Goal: Information Seeking & Learning: Learn about a topic

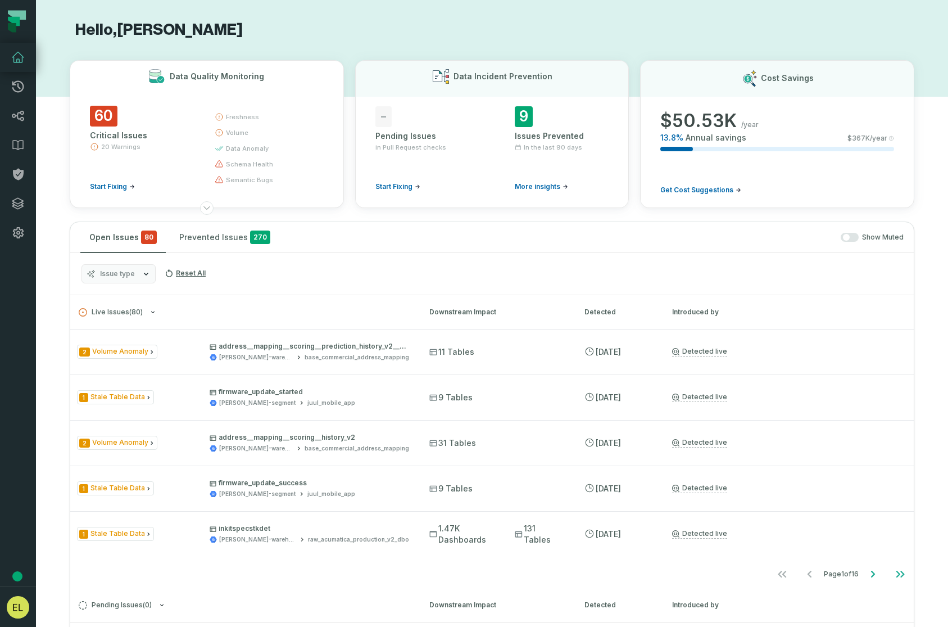
click at [108, 183] on span "Start Fixing" at bounding box center [108, 186] width 37 height 9
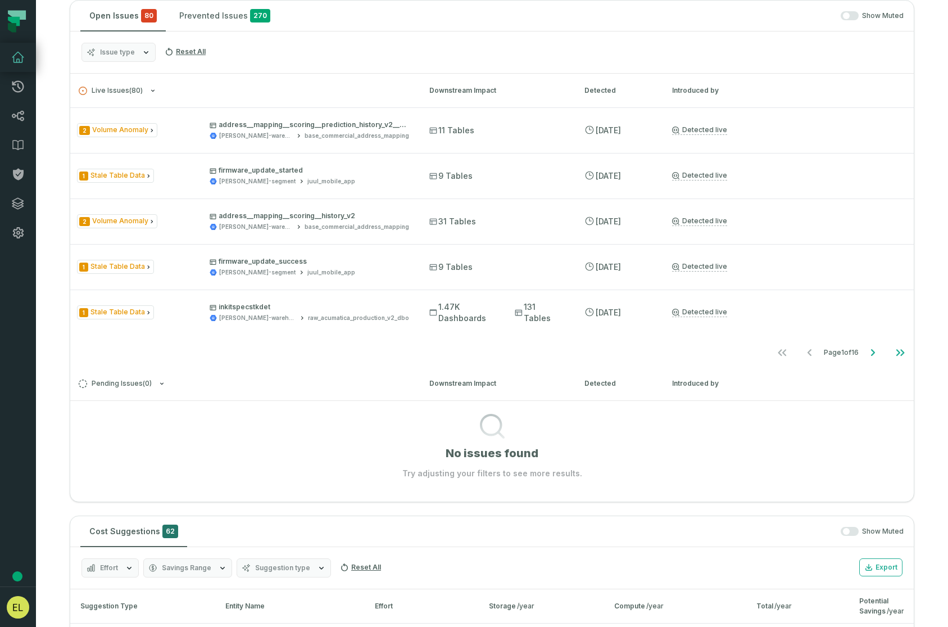
click at [17, 65] on link "Dashboard" at bounding box center [18, 57] width 36 height 29
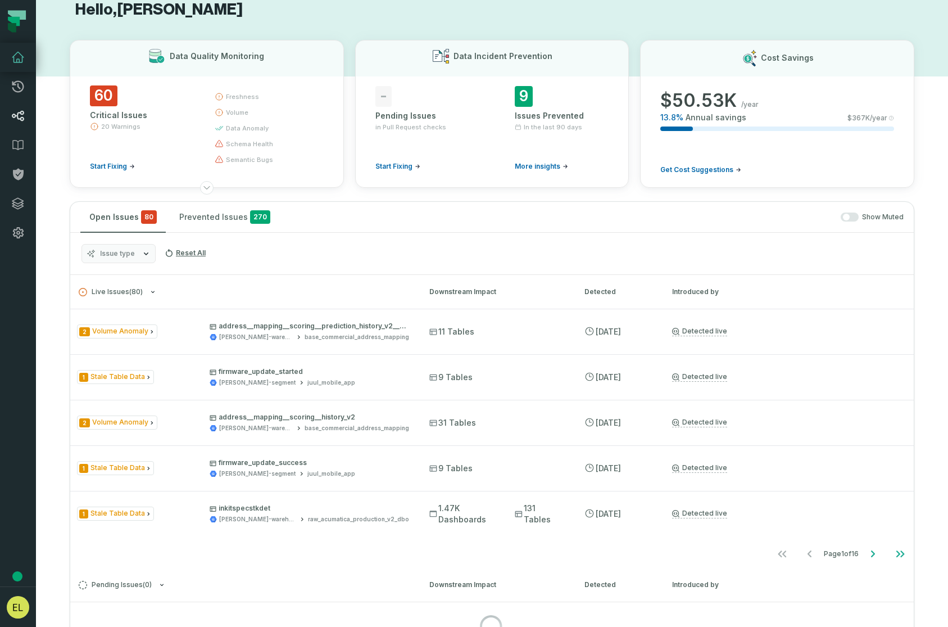
click at [17, 109] on icon at bounding box center [17, 115] width 13 height 13
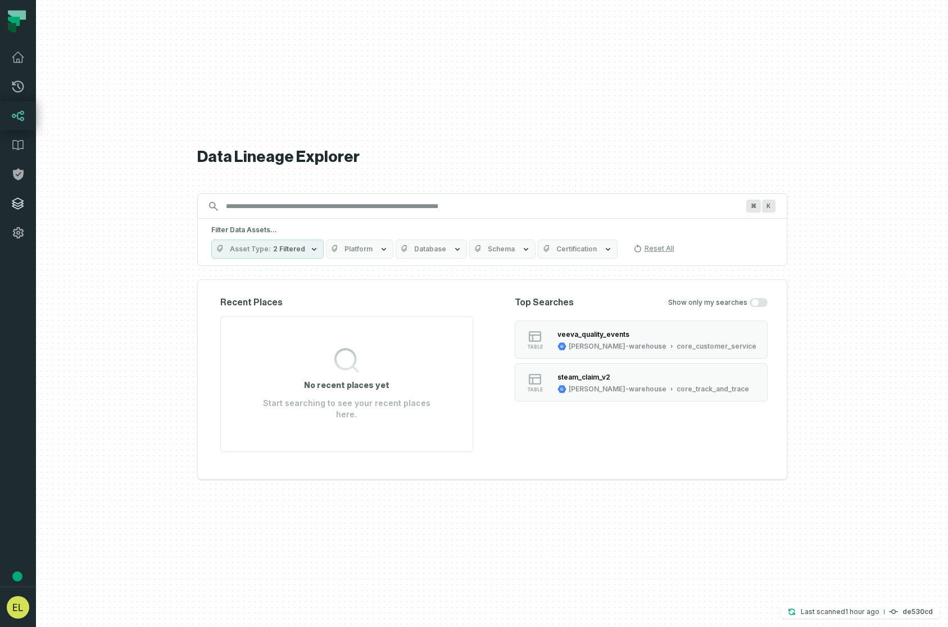
click at [16, 201] on icon at bounding box center [17, 203] width 13 height 13
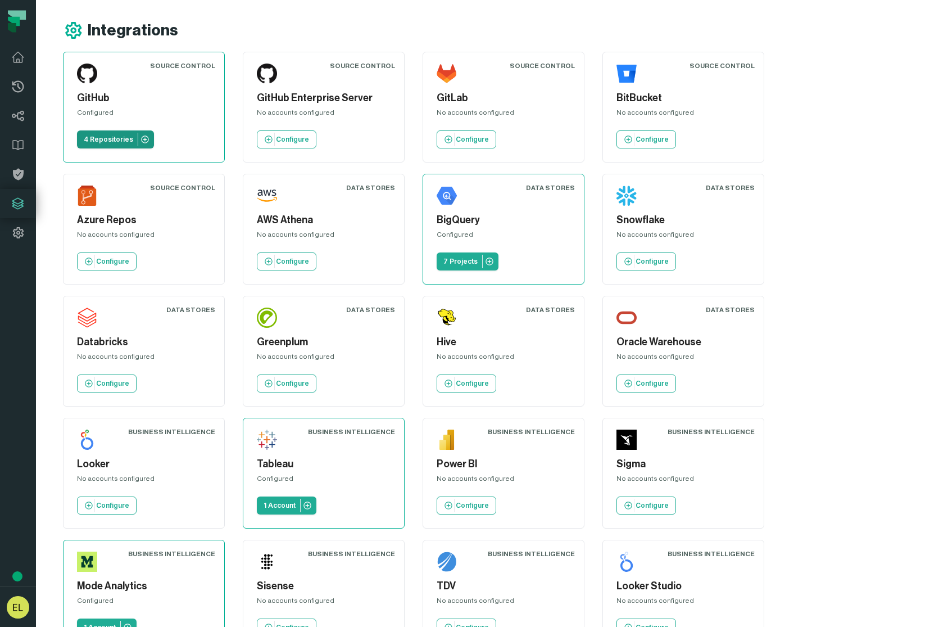
click at [143, 142] on icon at bounding box center [144, 138] width 7 height 7
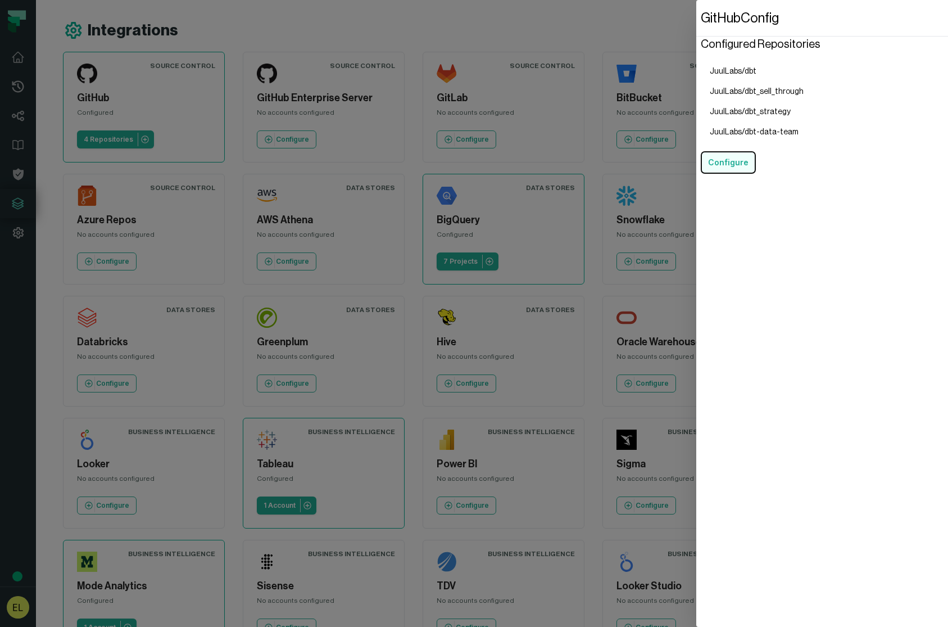
click at [734, 163] on button "Configure" at bounding box center [728, 162] width 55 height 22
click at [697, 23] on dialog "GitHub Config Configured Repositories JuulLabs/dbt JuulLabs/dbt_sell_through Ju…" at bounding box center [823, 313] width 252 height 627
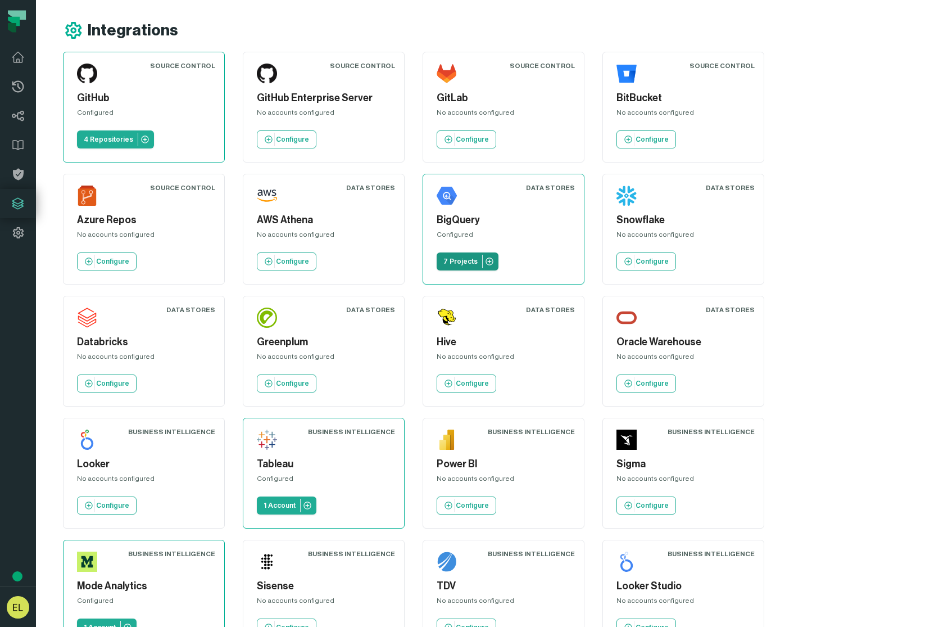
click at [466, 264] on p "7 Projects" at bounding box center [461, 261] width 34 height 9
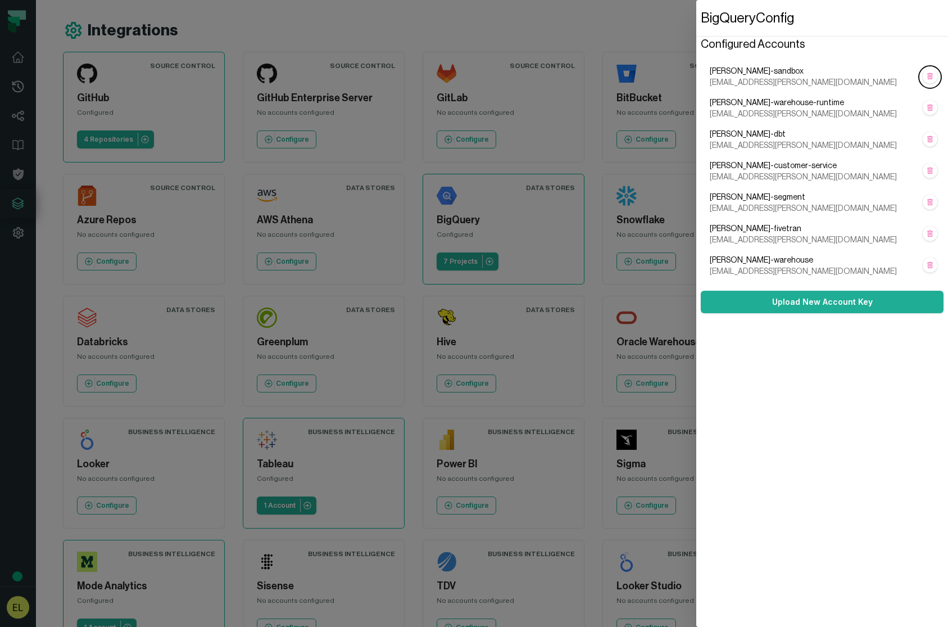
click at [697, 412] on dialog "BigQuery Config Configured Accounts [PERSON_NAME]-sandbox [EMAIL_ADDRESS][PERSO…" at bounding box center [823, 313] width 252 height 627
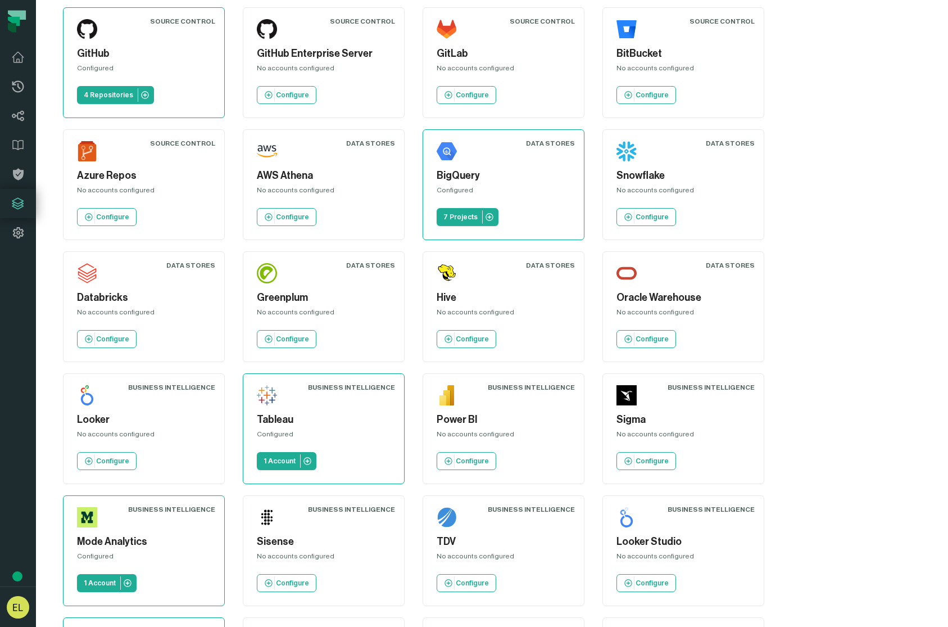
scroll to position [93, 0]
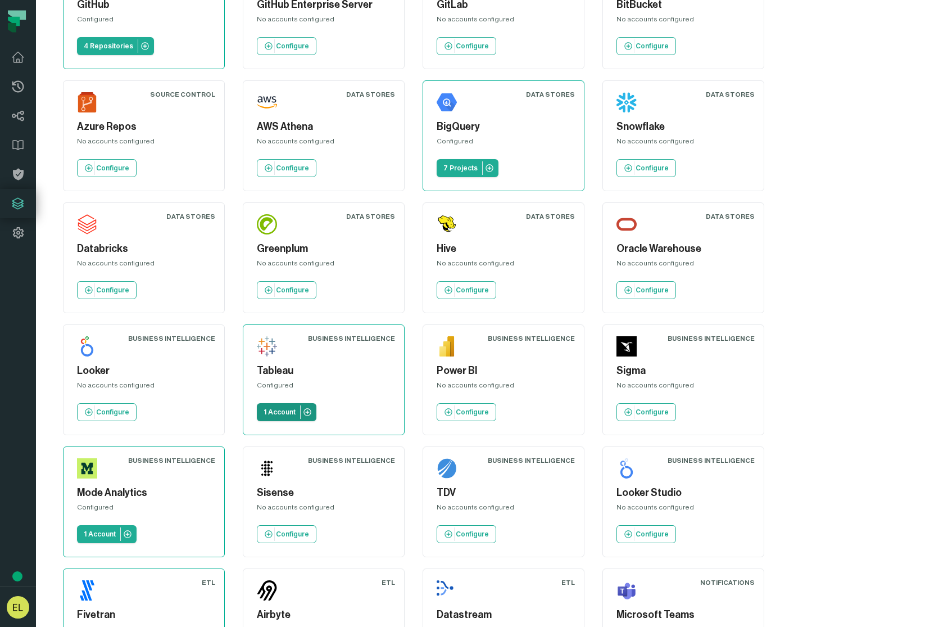
click at [277, 416] on p "1 Account" at bounding box center [280, 412] width 32 height 9
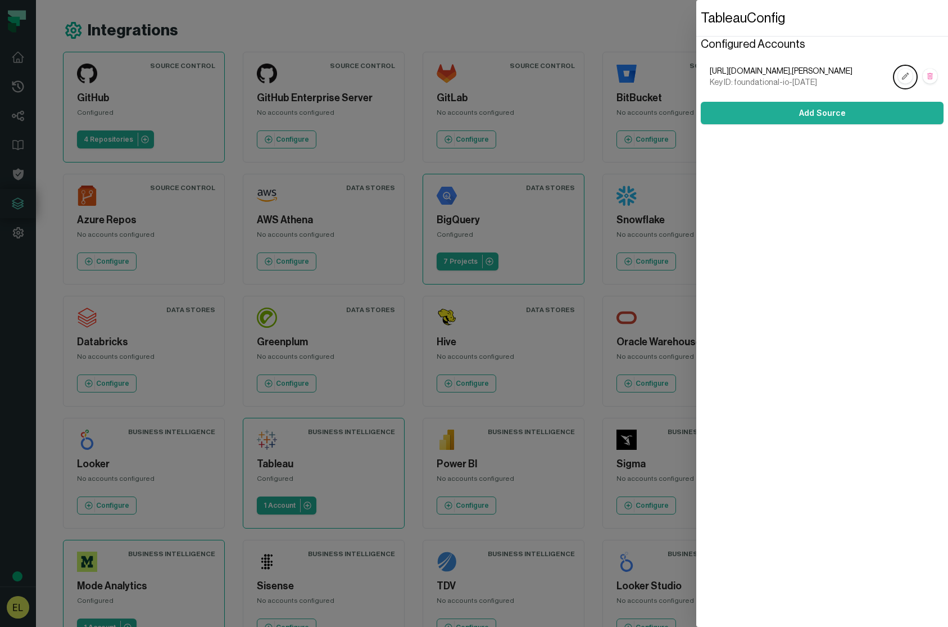
click at [697, 290] on dialog "Tableau Config Configured Accounts [URL][DOMAIN_NAME],[PERSON_NAME] Key ID: fou…" at bounding box center [823, 313] width 252 height 627
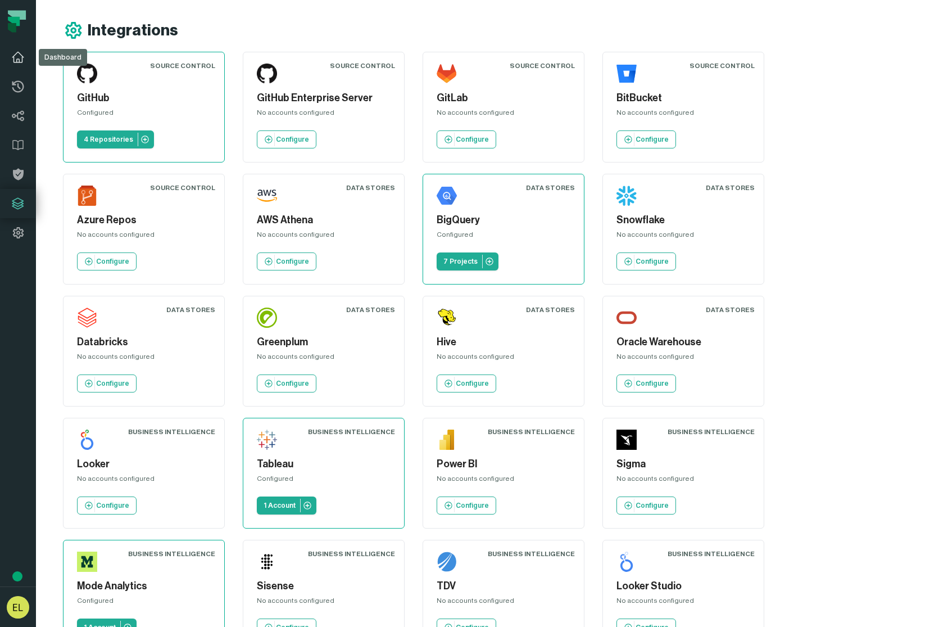
click at [30, 60] on link "Dashboard" at bounding box center [18, 57] width 36 height 29
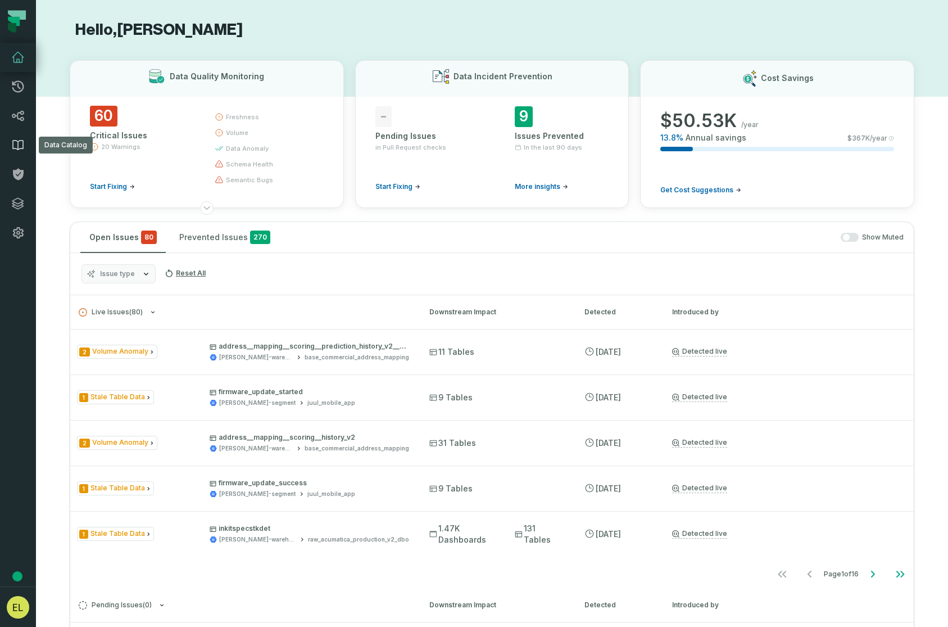
click at [19, 148] on icon at bounding box center [17, 144] width 13 height 13
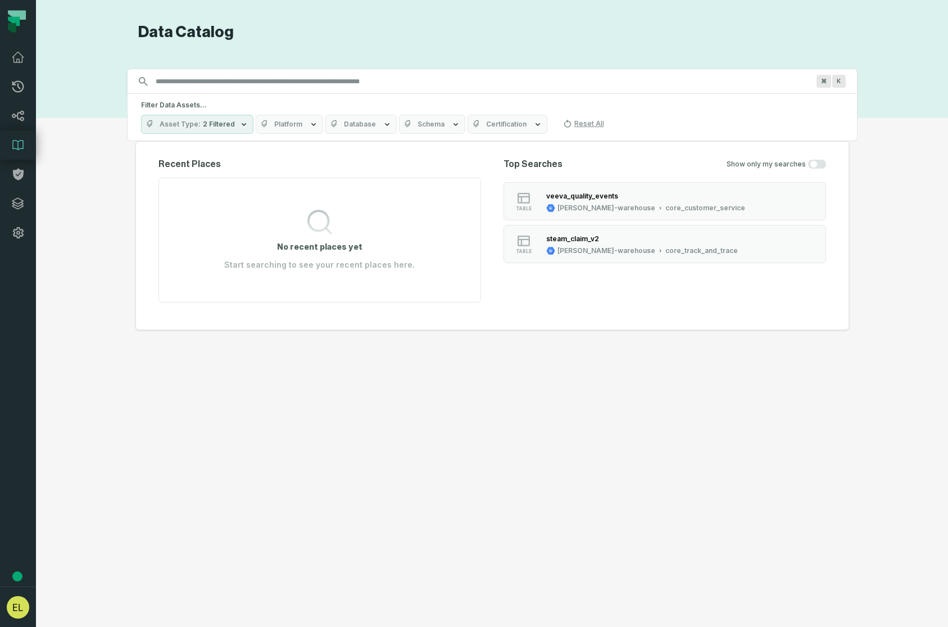
click at [227, 126] on span "2 Filtered" at bounding box center [219, 124] width 32 height 9
click at [226, 126] on span "2 Filtered" at bounding box center [219, 124] width 32 height 9
click at [293, 127] on span "Platform" at bounding box center [288, 124] width 28 height 9
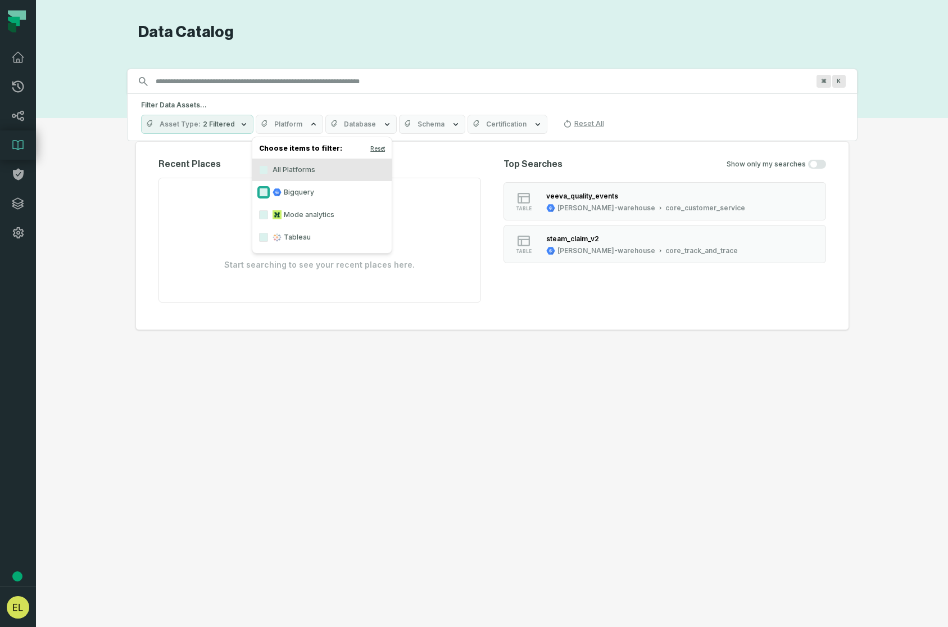
click at [260, 193] on button "Bigquery" at bounding box center [263, 192] width 9 height 9
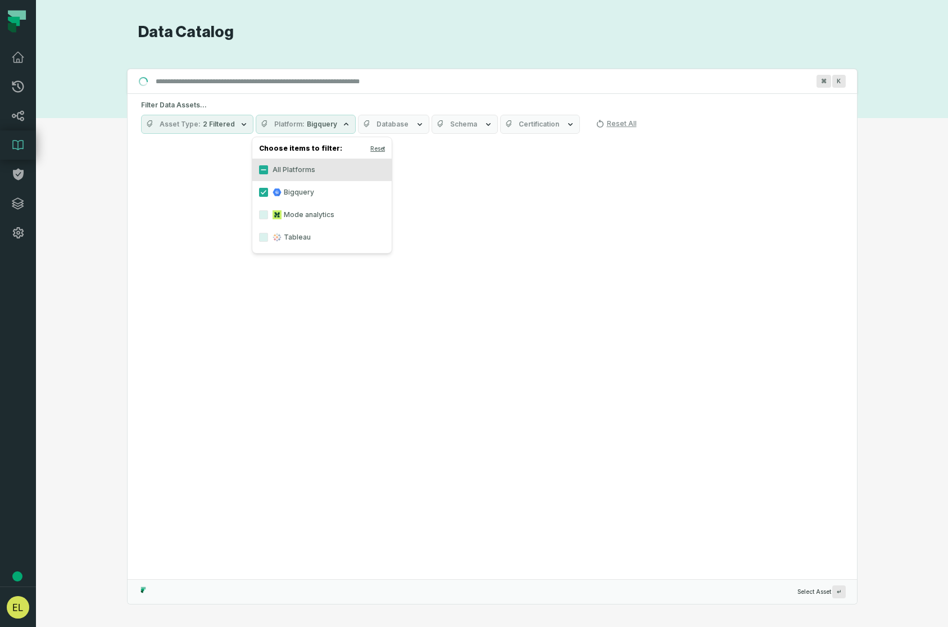
click at [298, 151] on h4 "Choose items to filter: Reset" at bounding box center [321, 150] width 139 height 17
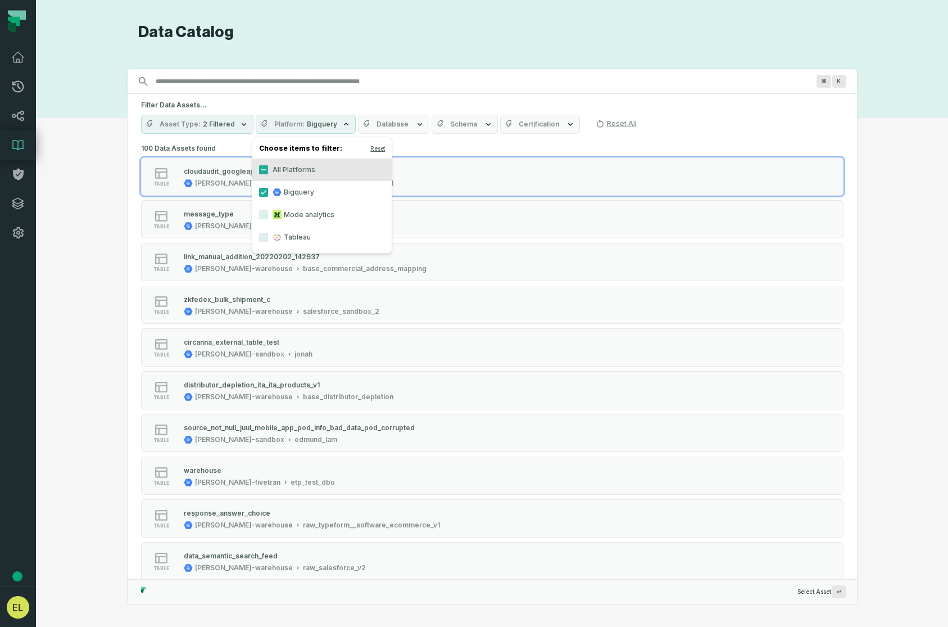
click at [61, 251] on div "Discovery Provider cmdk menu Data Catalog Search for assets across the organiza…" at bounding box center [492, 313] width 872 height 582
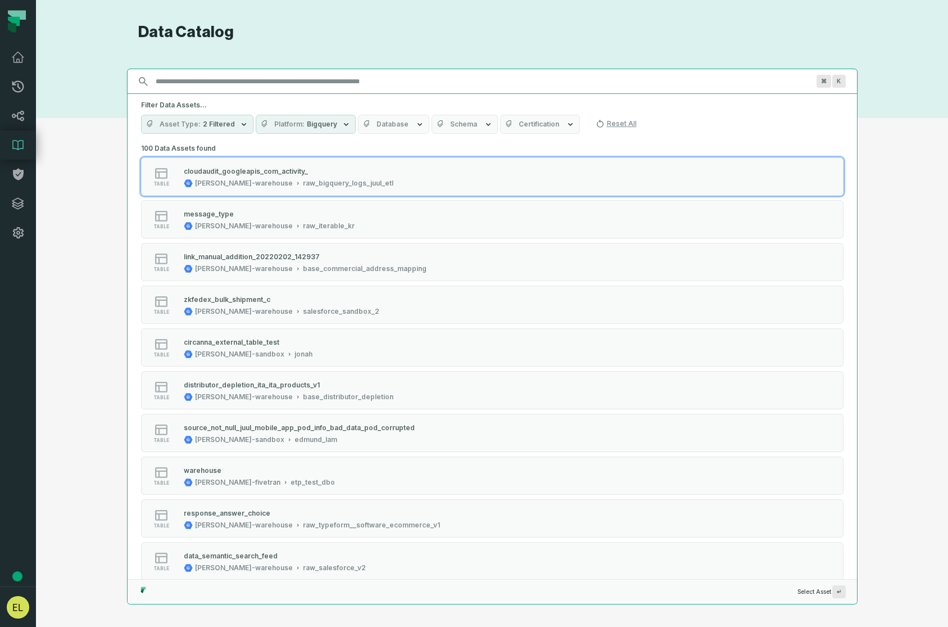
click at [266, 82] on input "Discovery Provider cmdk menu" at bounding box center [482, 82] width 667 height 18
type input "*"
type input "**********"
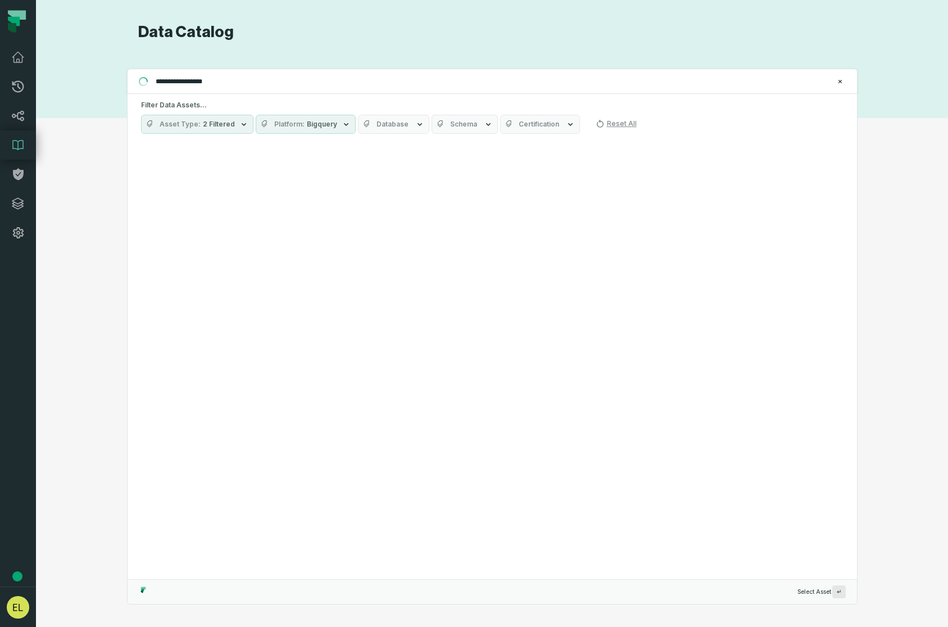
click at [158, 83] on input "**********" at bounding box center [491, 82] width 685 height 18
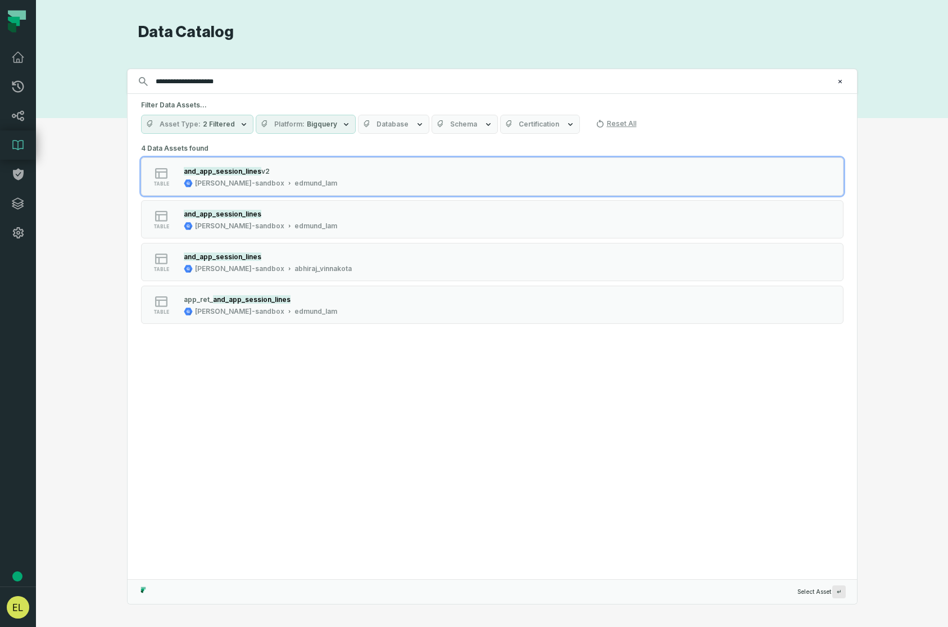
drag, startPoint x: 259, startPoint y: 78, endPoint x: 135, endPoint y: 86, distance: 124.5
click at [135, 86] on div "**********" at bounding box center [492, 81] width 731 height 25
type input "**********"
click at [207, 121] on span "2 Filtered" at bounding box center [219, 124] width 32 height 9
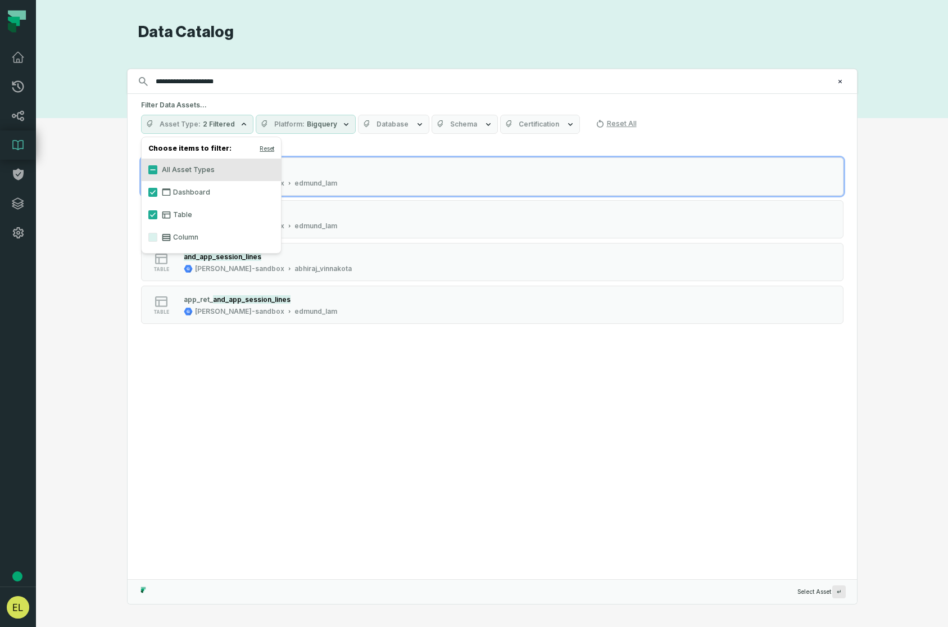
click at [206, 121] on span "2 Filtered" at bounding box center [219, 124] width 32 height 9
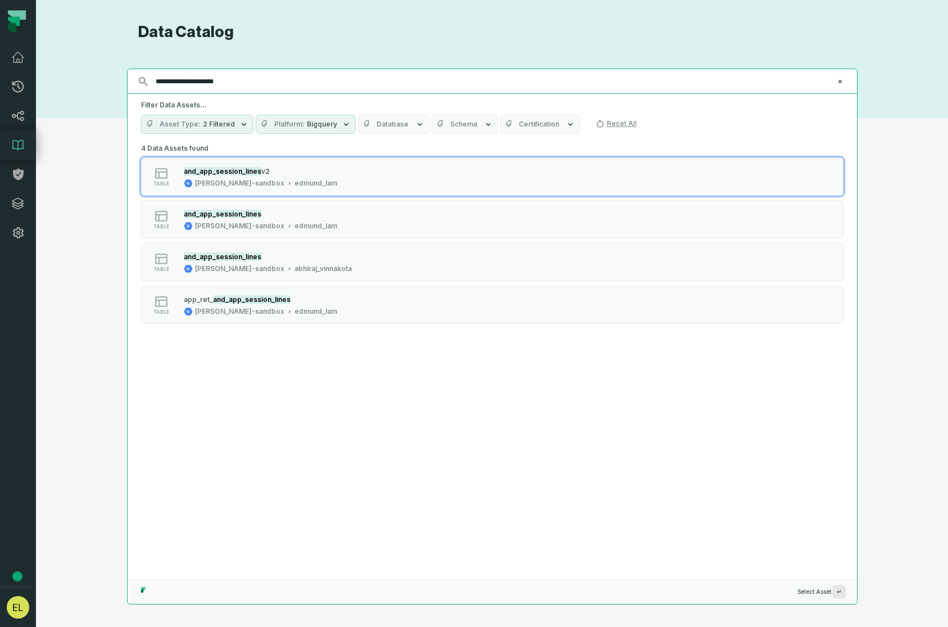
drag, startPoint x: 264, startPoint y: 87, endPoint x: 150, endPoint y: 67, distance: 116.4
click at [150, 67] on div "**********" at bounding box center [492, 313] width 731 height 582
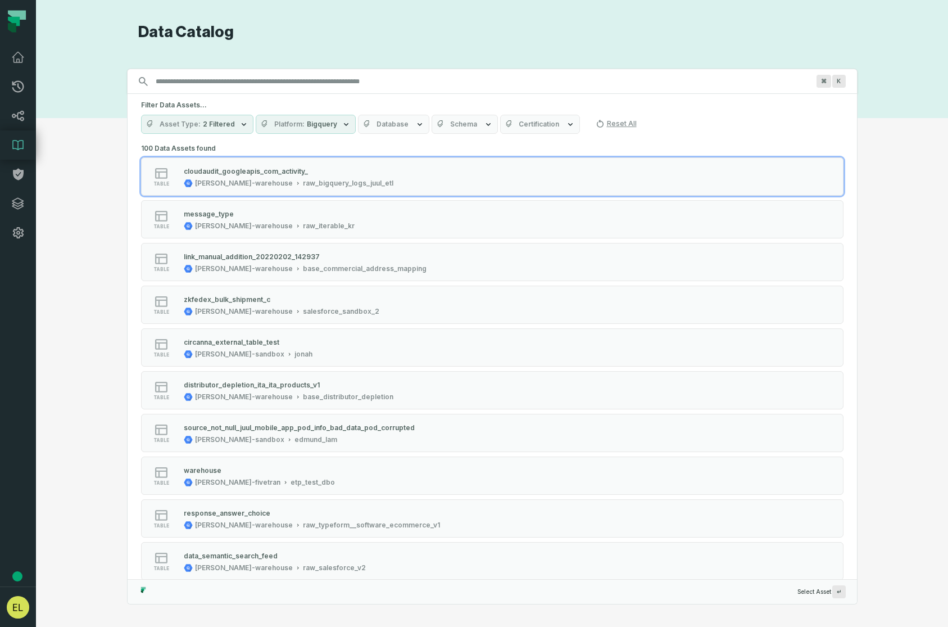
click at [394, 129] on button "Database" at bounding box center [393, 124] width 71 height 19
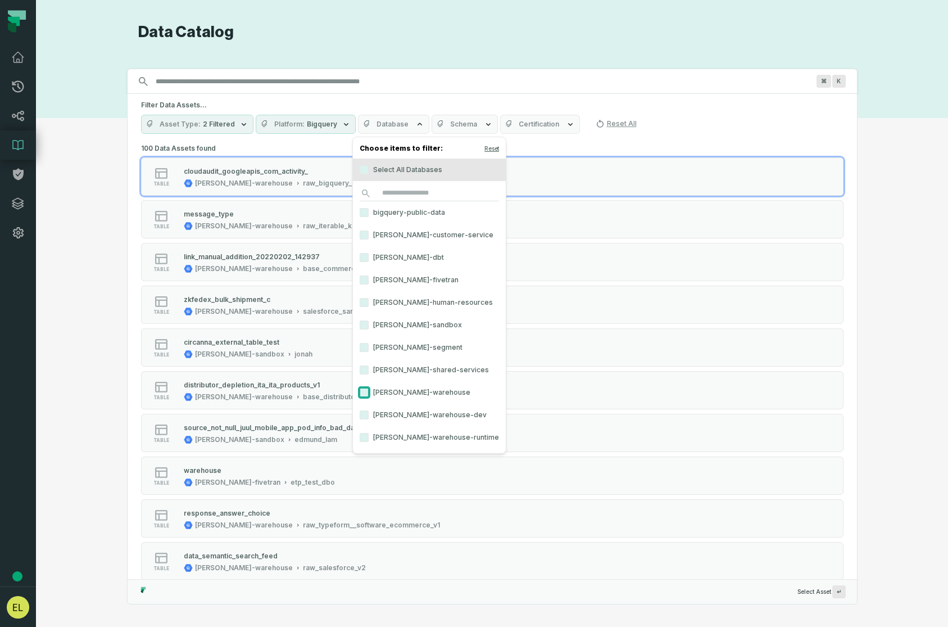
click at [363, 391] on button "[PERSON_NAME]-warehouse" at bounding box center [364, 392] width 9 height 9
click at [437, 123] on span "[PERSON_NAME]-warehouse" at bounding box center [462, 124] width 98 height 9
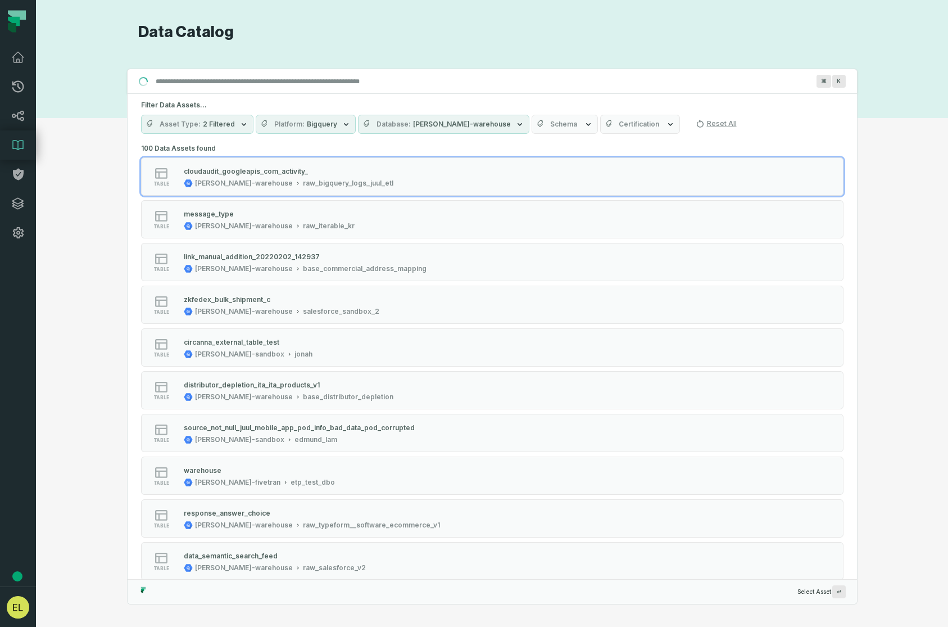
click at [550, 128] on span "Schema" at bounding box center [563, 124] width 27 height 9
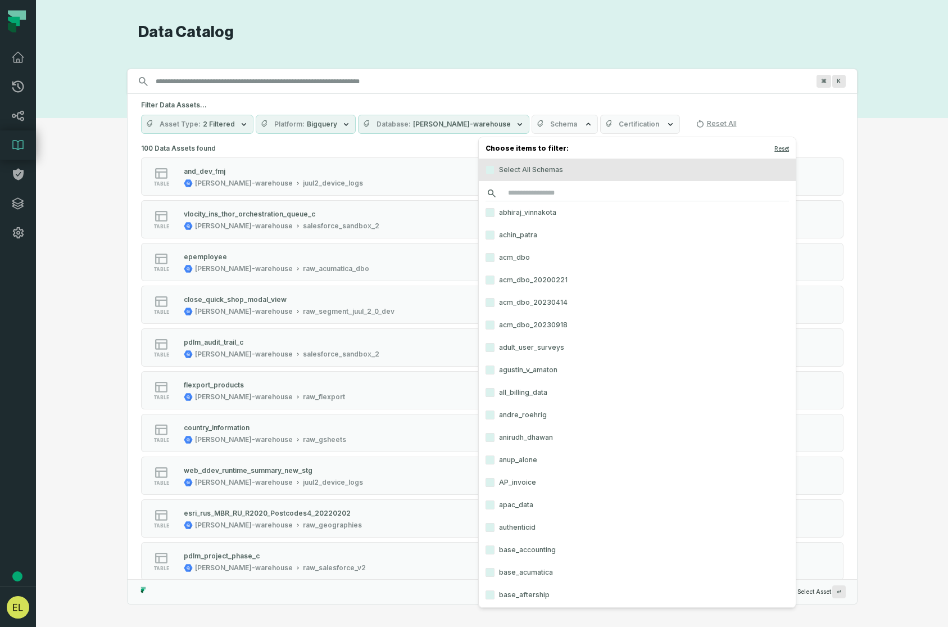
click at [549, 195] on input "search" at bounding box center [638, 194] width 304 height 16
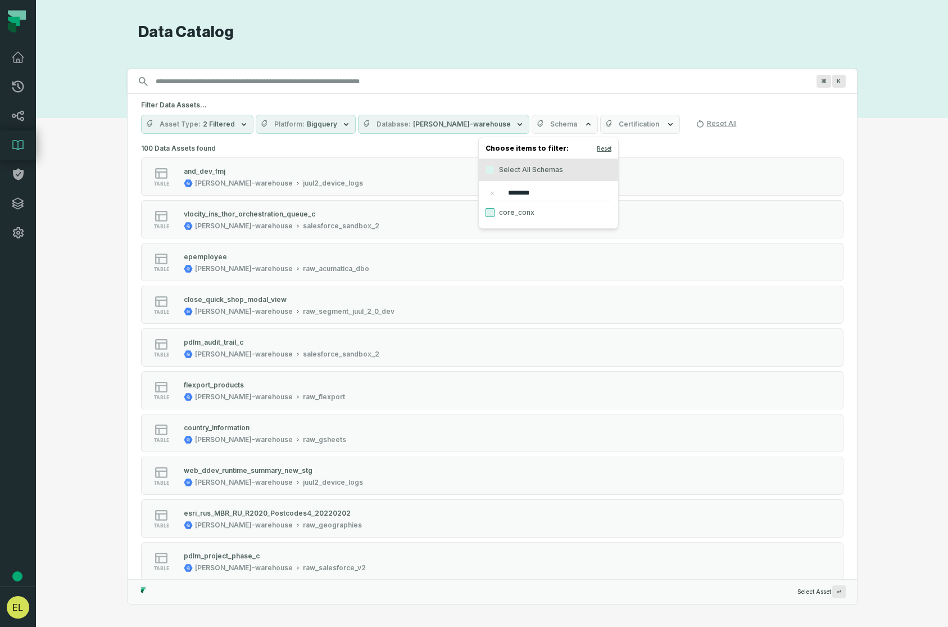
type input "********"
click at [490, 215] on button "core_conx" at bounding box center [490, 212] width 9 height 9
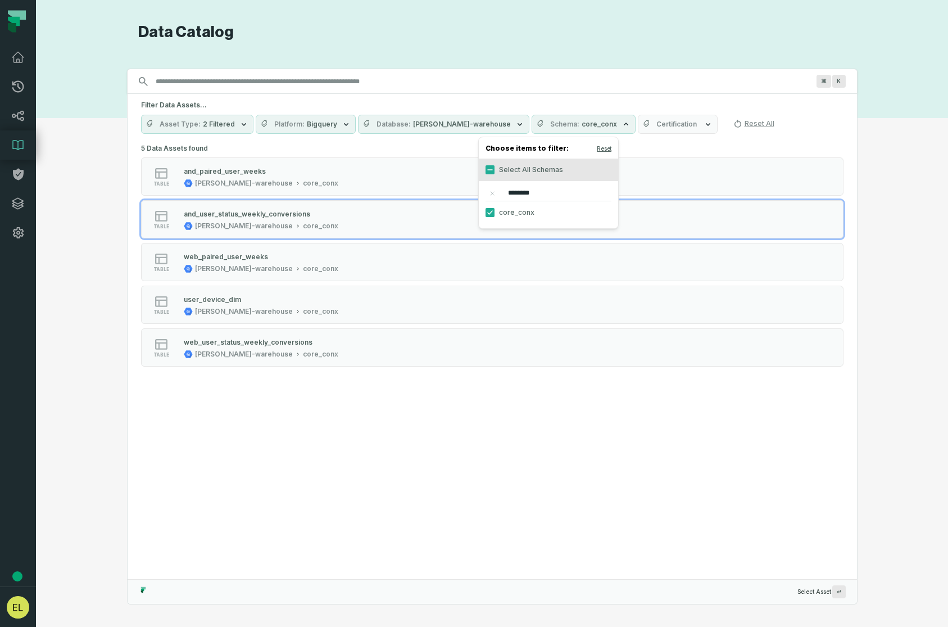
click at [71, 277] on div "Discovery Provider cmdk menu Data Catalog Search for assets across the organiza…" at bounding box center [492, 313] width 872 height 582
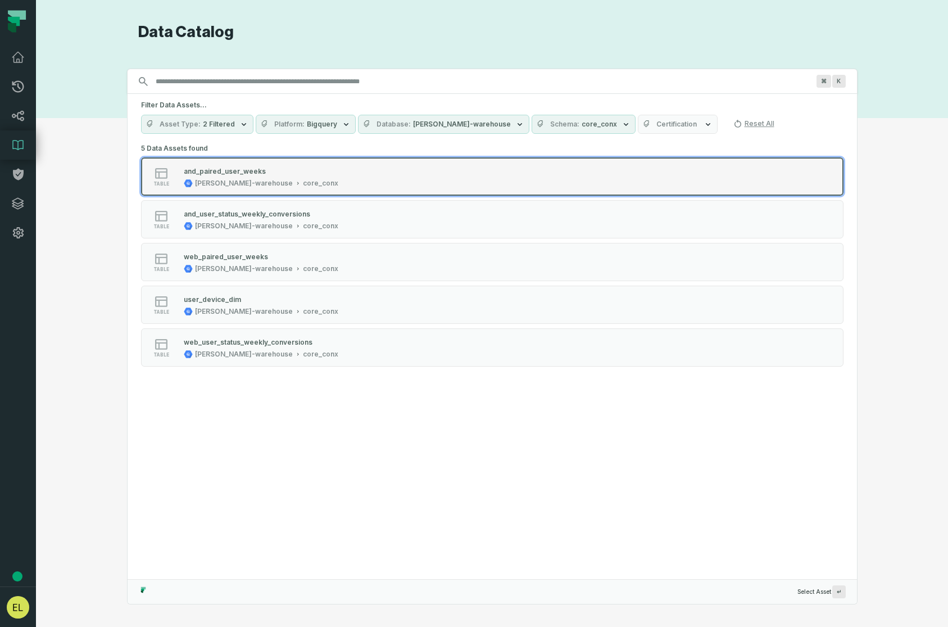
click at [400, 173] on div "table and_paired_user_weeks [PERSON_NAME]-warehouse core_conx" at bounding box center [283, 176] width 281 height 22
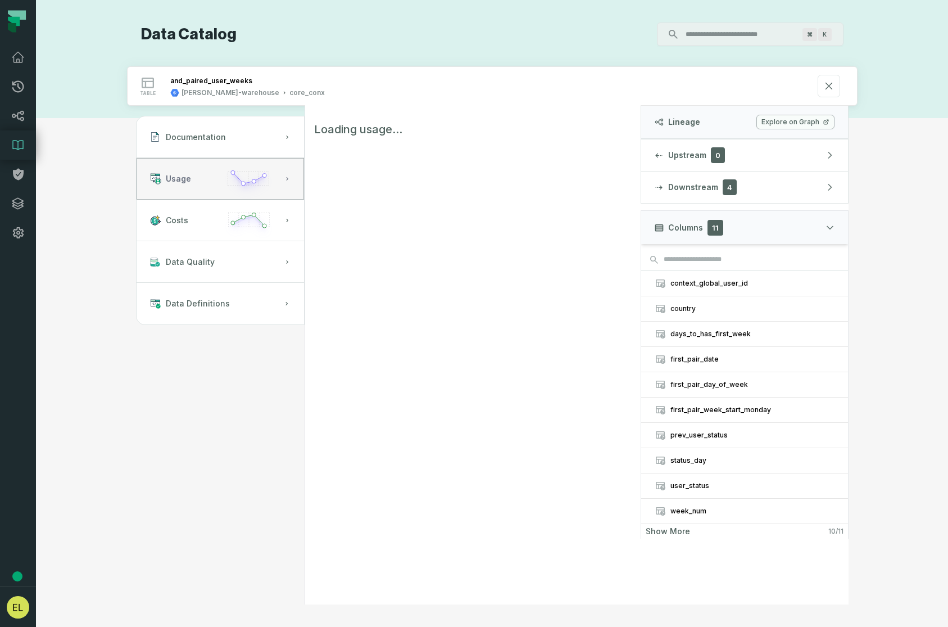
click at [288, 183] on button "Usage" at bounding box center [221, 179] width 168 height 42
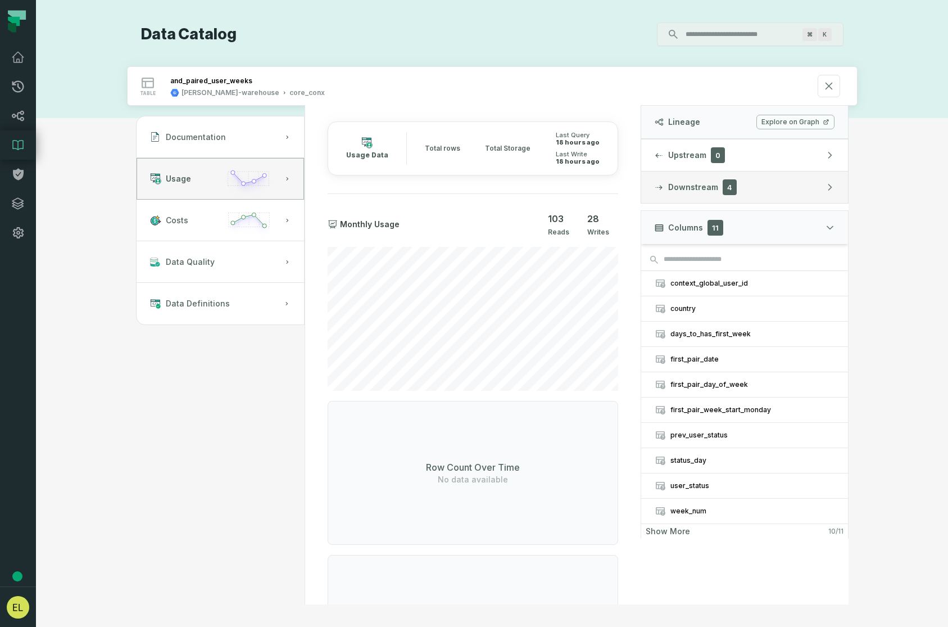
click at [769, 186] on button "Downstream 4" at bounding box center [744, 186] width 207 height 31
